Goal: Transaction & Acquisition: Purchase product/service

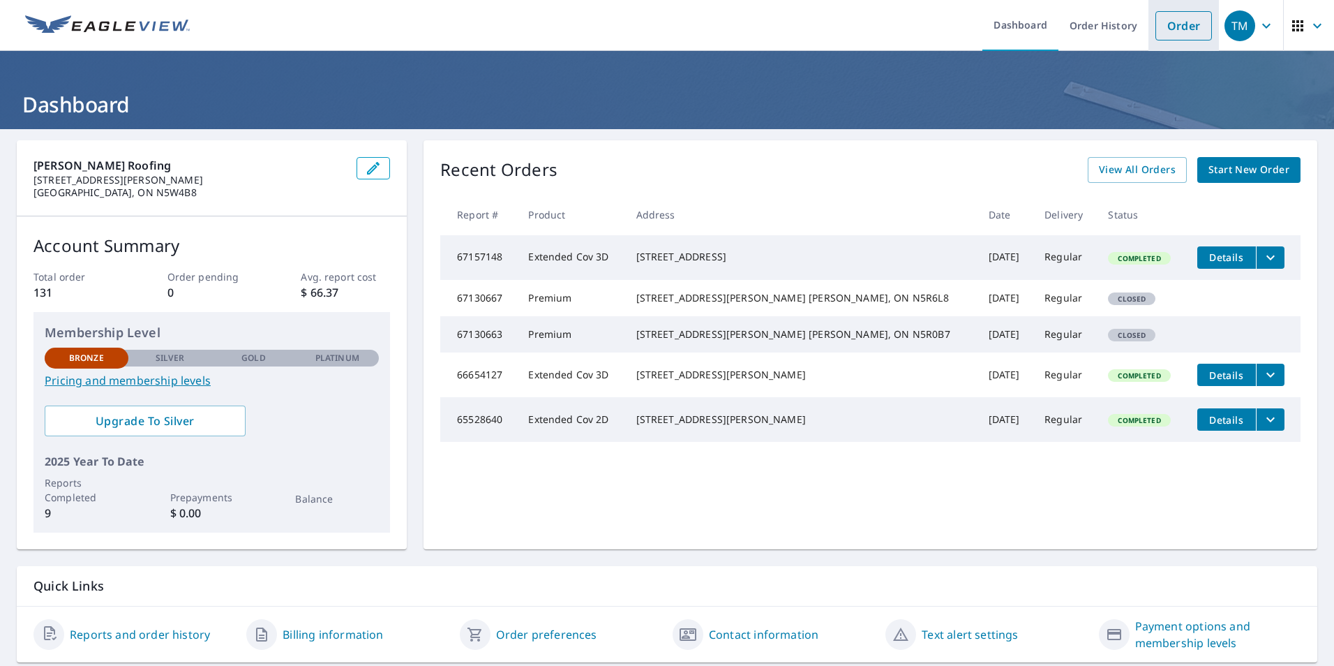
click at [1170, 29] on link "Order" at bounding box center [1184, 25] width 57 height 29
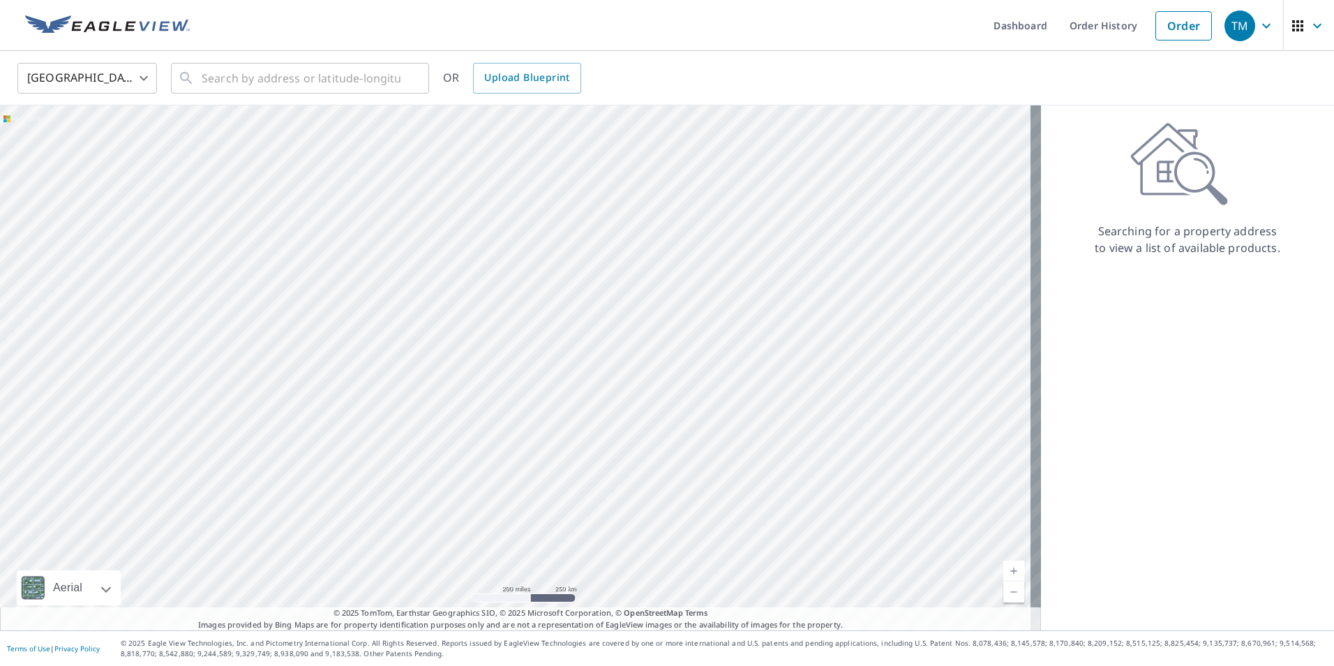
click at [143, 74] on body "TM TM Dashboard Order History Order TM United States US ​ ​ OR Upload Blueprint…" at bounding box center [667, 333] width 1334 height 666
click at [101, 136] on li "[GEOGRAPHIC_DATA]" at bounding box center [87, 140] width 140 height 25
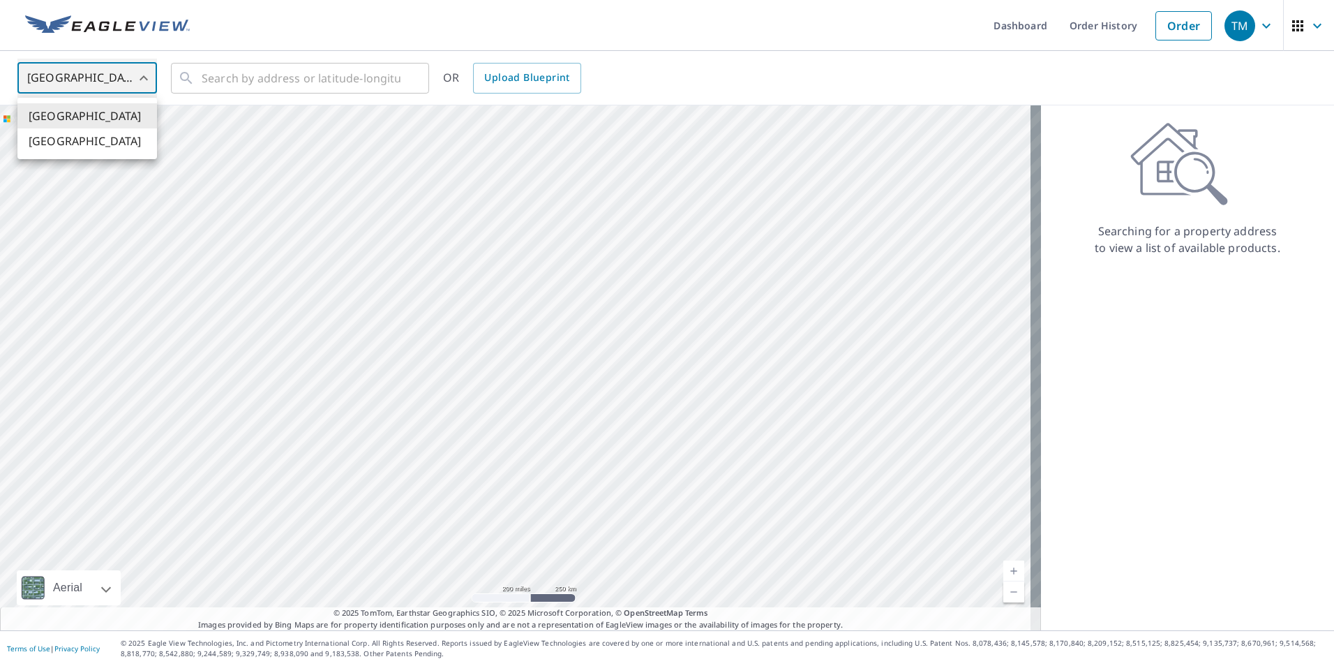
type input "CA"
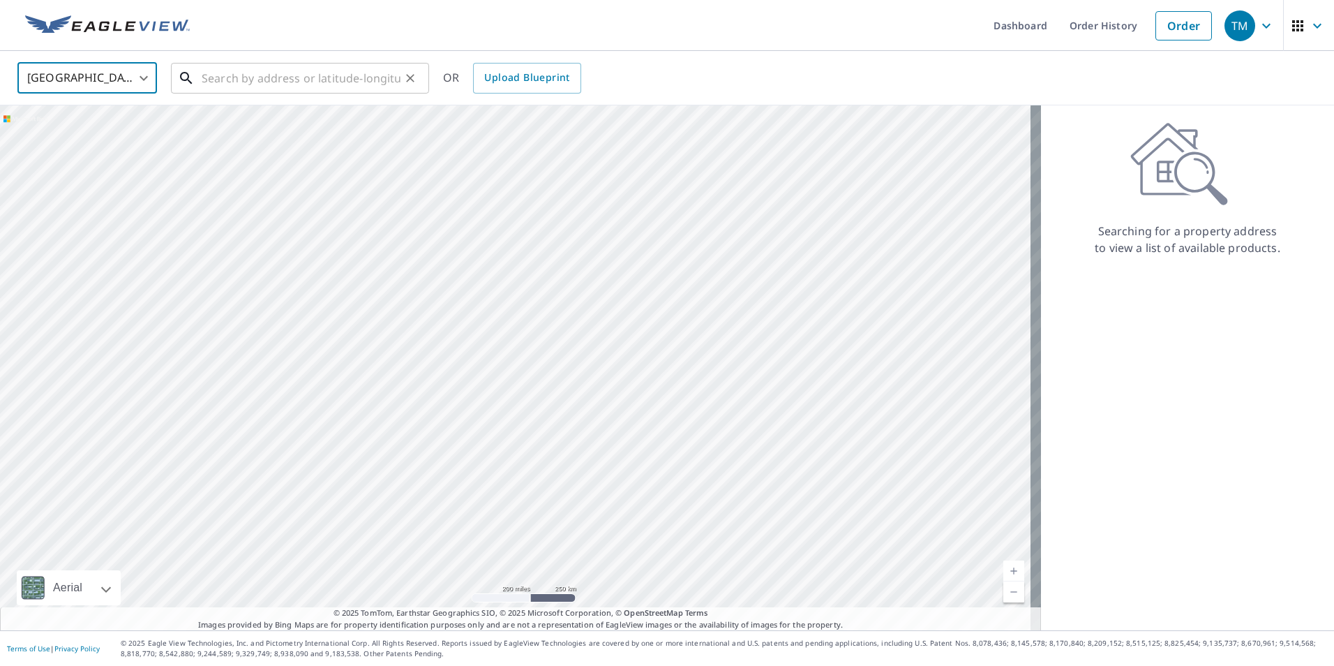
click at [205, 80] on input "text" at bounding box center [301, 78] width 199 height 39
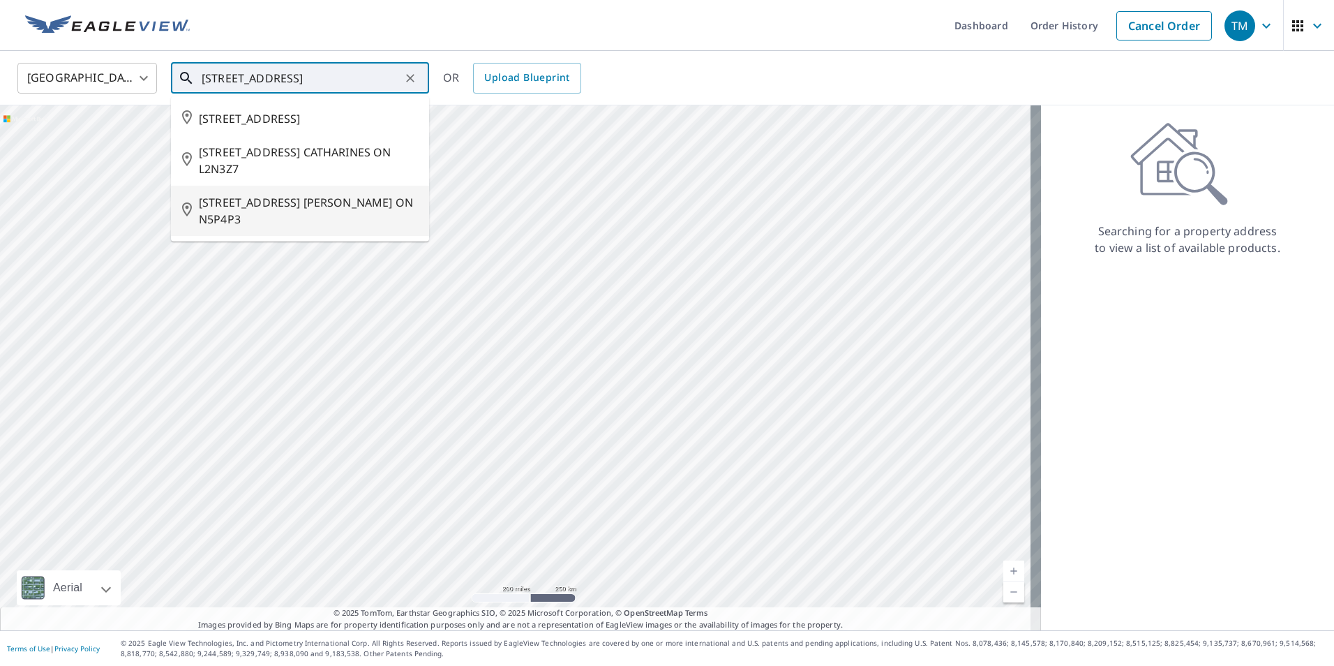
click at [244, 220] on span "[STREET_ADDRESS] [PERSON_NAME] ON N5P4P3" at bounding box center [308, 211] width 219 height 34
type input "[STREET_ADDRESS] [PERSON_NAME] ON N5P4P3"
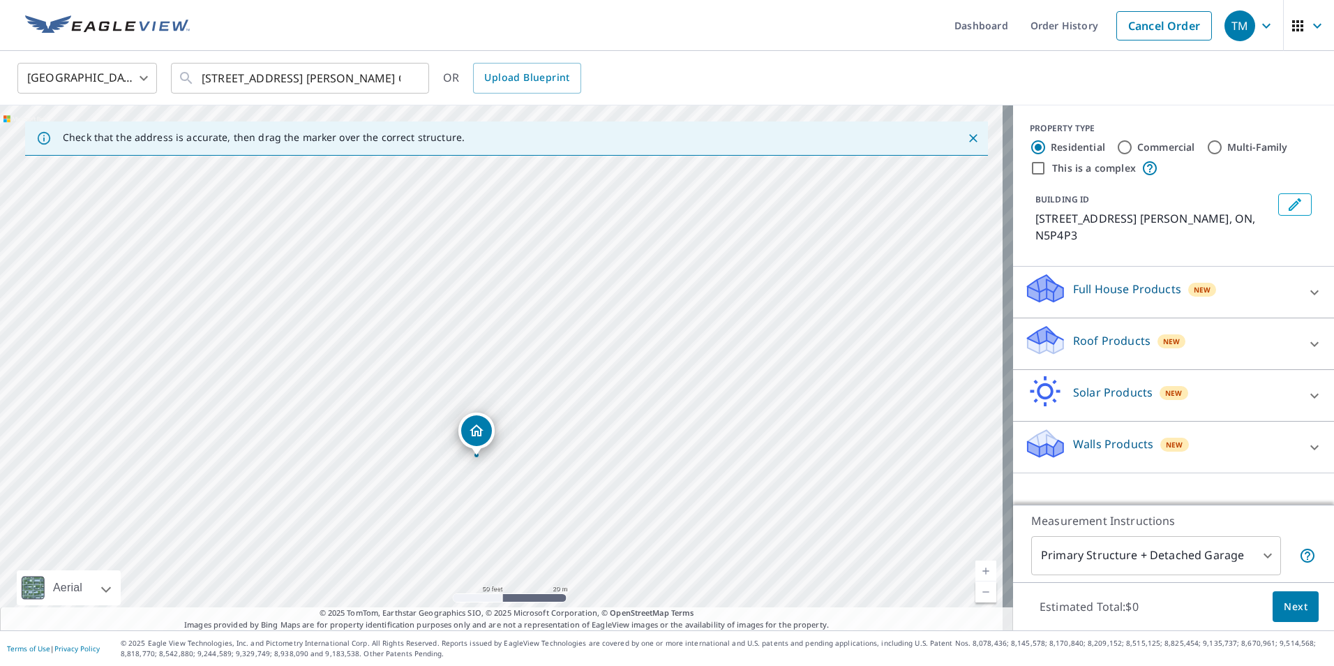
drag, startPoint x: 154, startPoint y: 345, endPoint x: 129, endPoint y: 435, distance: 93.5
click at [129, 435] on div "[STREET_ADDRESS] [PERSON_NAME] ON N5P4P3" at bounding box center [506, 367] width 1013 height 525
drag, startPoint x: 467, startPoint y: 429, endPoint x: 408, endPoint y: 412, distance: 61.0
click at [1260, 556] on body "TM TM Dashboard Order History Cancel Order TM [GEOGRAPHIC_DATA] [GEOGRAPHIC_DAT…" at bounding box center [667, 333] width 1334 height 666
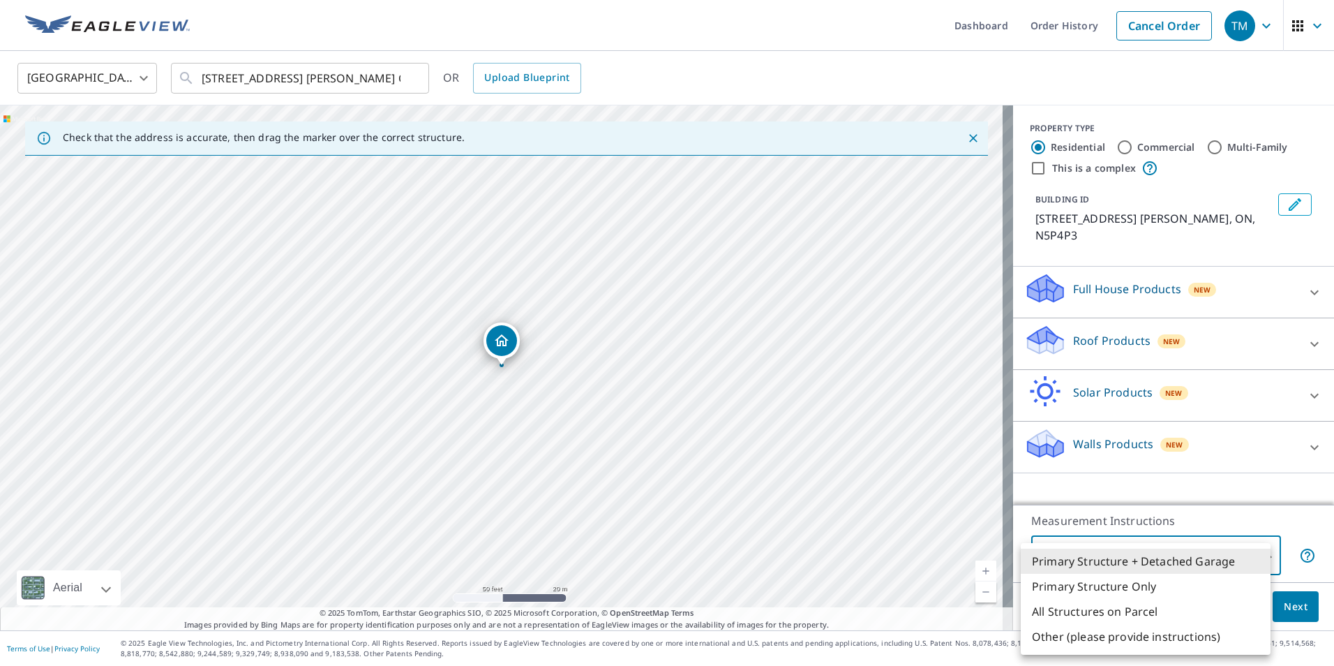
click at [1184, 583] on li "Primary Structure Only" at bounding box center [1146, 586] width 250 height 25
type input "2"
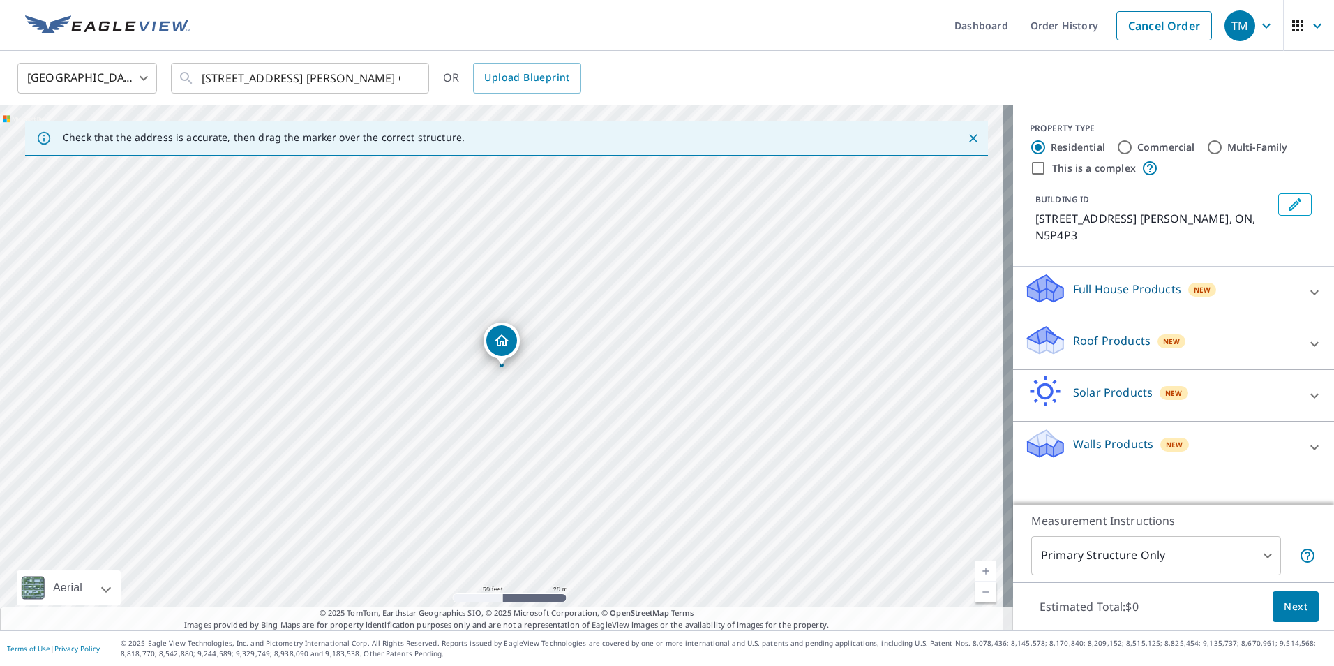
drag, startPoint x: 1284, startPoint y: 609, endPoint x: 675, endPoint y: 549, distance: 611.6
click at [683, 564] on div "Check that the address is accurate, then drag the marker over the correct struc…" at bounding box center [667, 367] width 1334 height 525
click at [1036, 221] on p "[STREET_ADDRESS] [PERSON_NAME], ON, N5P4P3" at bounding box center [1154, 227] width 237 height 34
